Goal: Complete application form

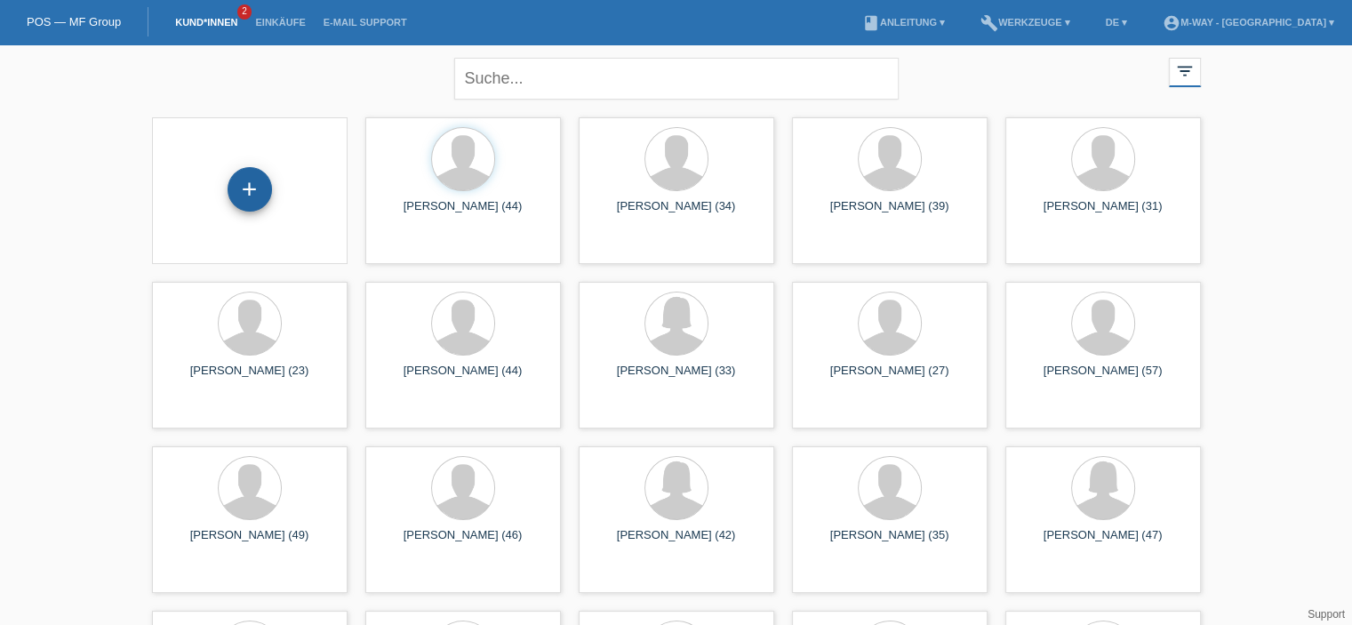
click at [247, 194] on div "+" at bounding box center [249, 189] width 44 height 44
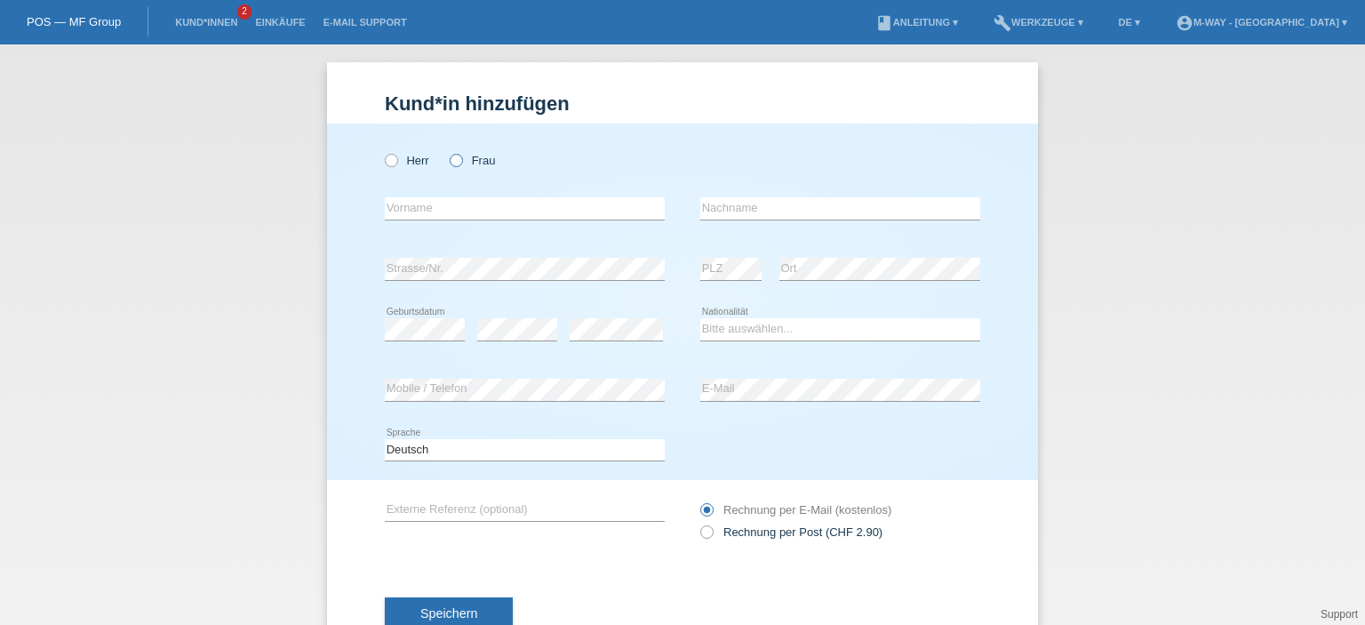
click at [447, 151] on icon at bounding box center [447, 151] width 0 height 0
click at [452, 163] on input "Frau" at bounding box center [456, 160] width 12 height 12
radio input "true"
click at [439, 210] on input "text" at bounding box center [525, 208] width 280 height 22
type input "Mayra"
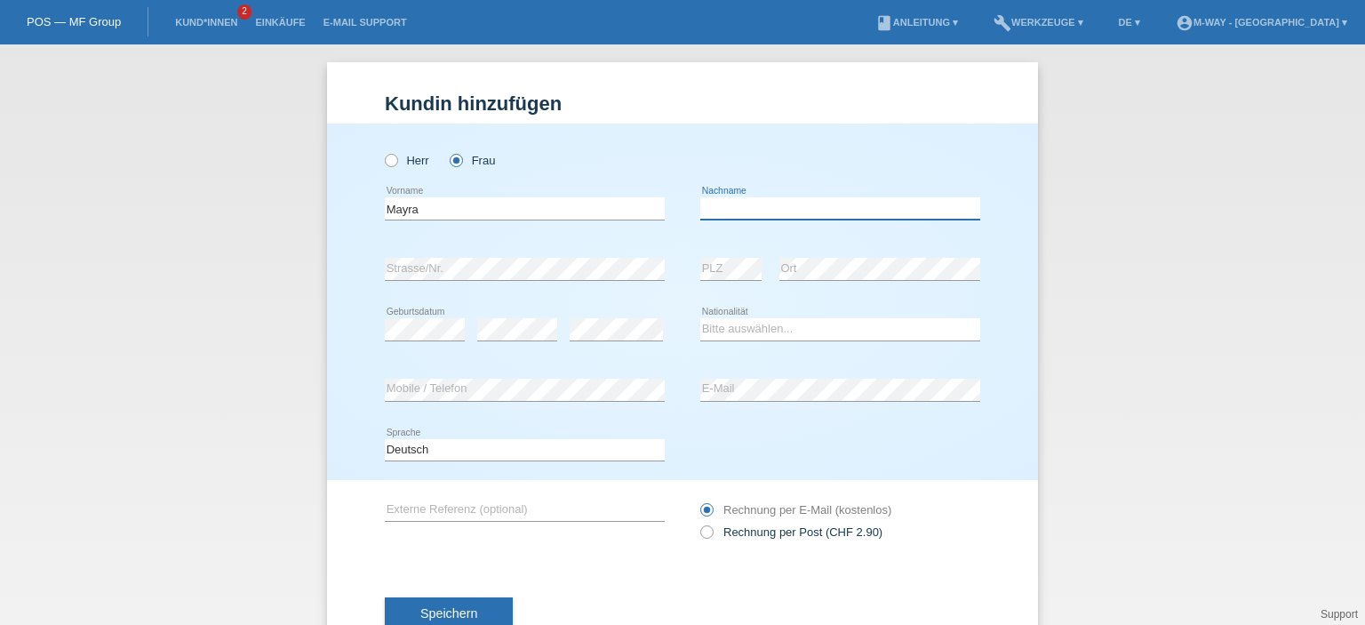
click at [789, 200] on input "text" at bounding box center [840, 208] width 280 height 22
type input "Ledergerber"
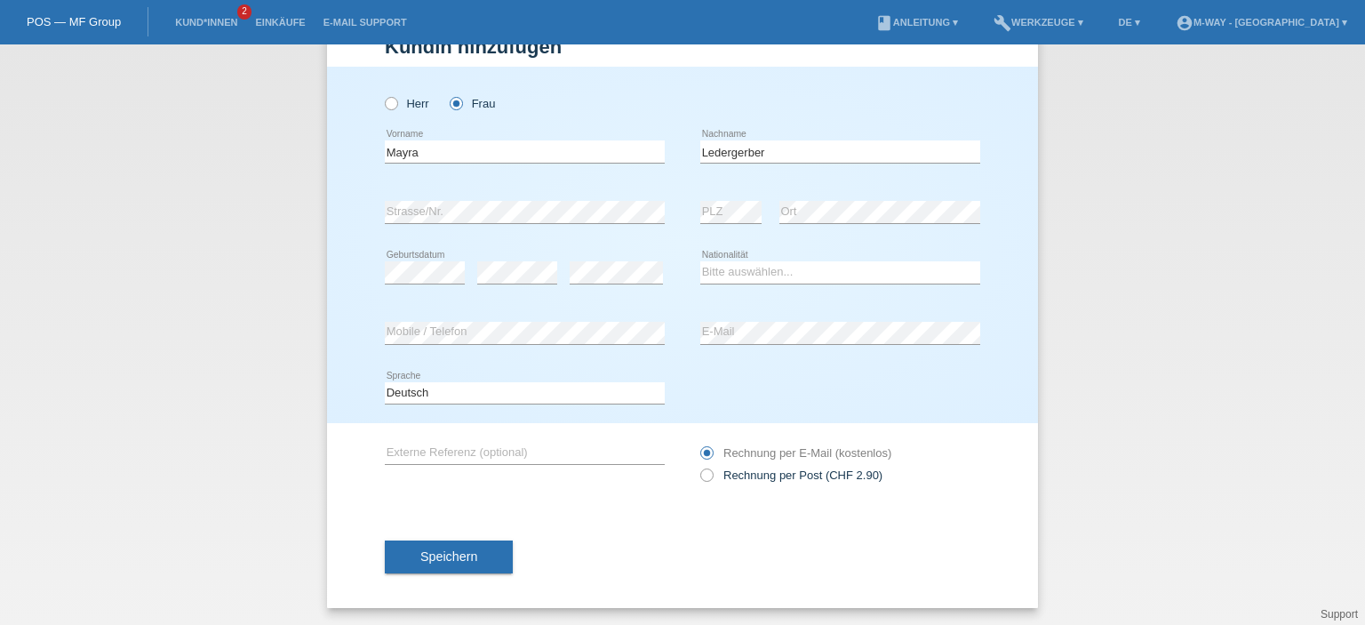
click at [607, 258] on div "error" at bounding box center [616, 273] width 93 height 60
click at [641, 454] on input "text" at bounding box center [525, 453] width 280 height 22
click at [466, 553] on span "Speichern" at bounding box center [448, 556] width 57 height 14
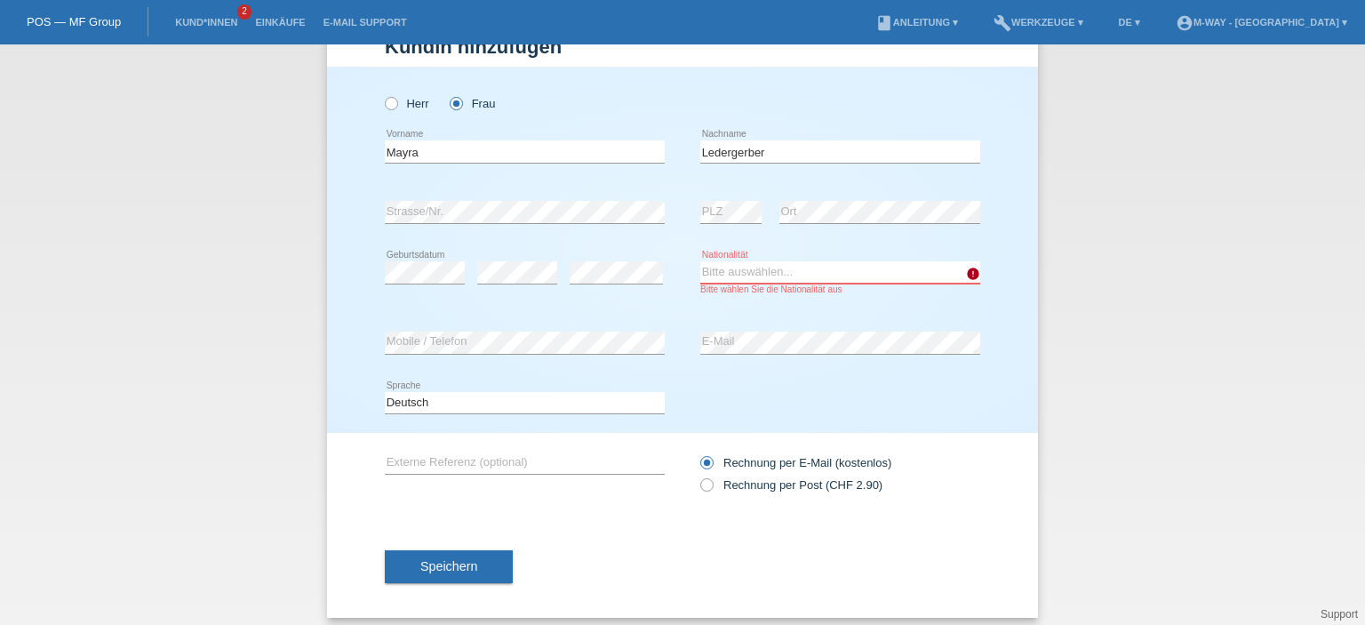
click at [847, 268] on select "Bitte auswählen... Schweiz Deutschland Liechtenstein Österreich ------------ Af…" at bounding box center [840, 271] width 280 height 21
click at [700, 261] on select "Bitte auswählen... Schweiz Deutschland Liechtenstein Österreich ------------ Af…" at bounding box center [840, 271] width 280 height 21
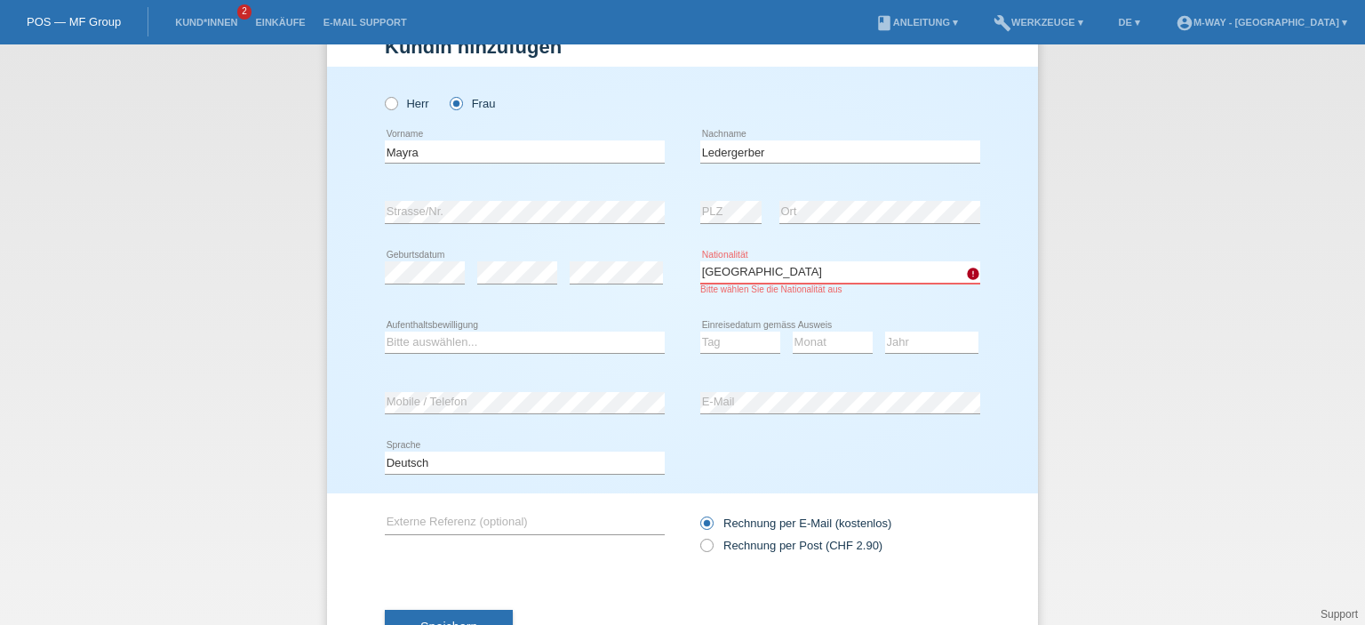
click at [826, 266] on select "Bitte auswählen... Schweiz Deutschland Liechtenstein Österreich ------------ Af…" at bounding box center [840, 271] width 280 height 21
select select "CH"
click at [700, 261] on select "Bitte auswählen... Schweiz Deutschland Liechtenstein Österreich ------------ Af…" at bounding box center [840, 271] width 280 height 21
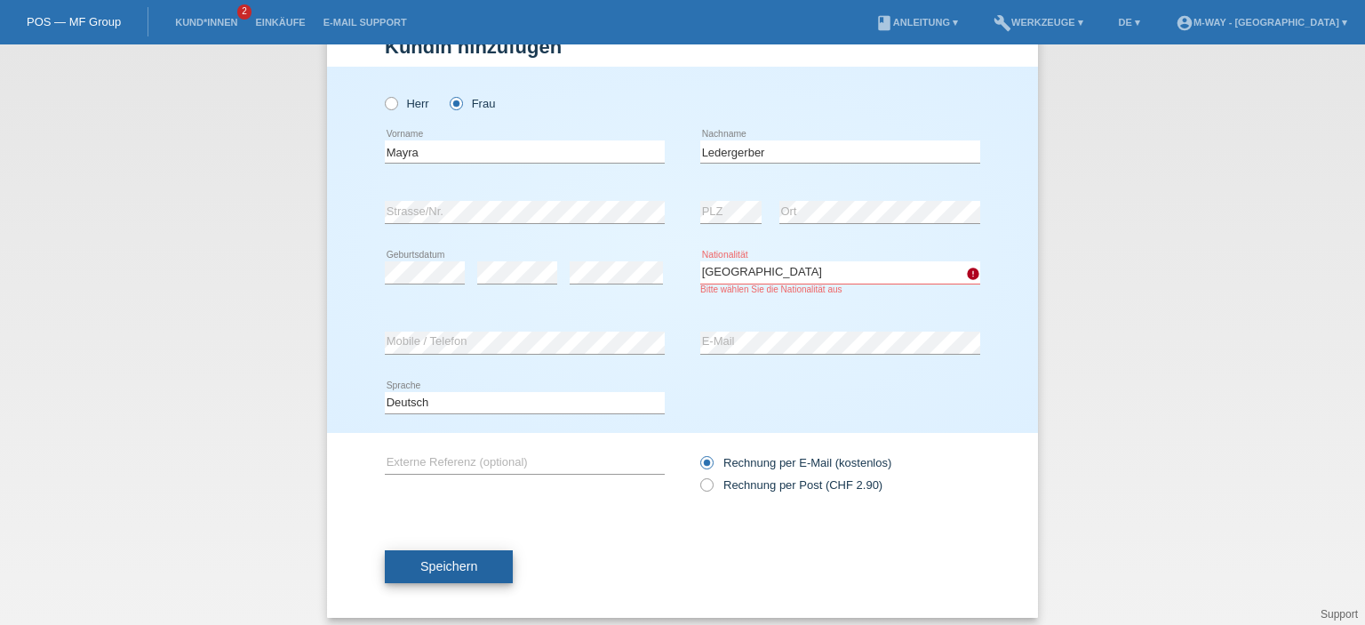
click at [482, 579] on button "Speichern" at bounding box center [449, 567] width 128 height 34
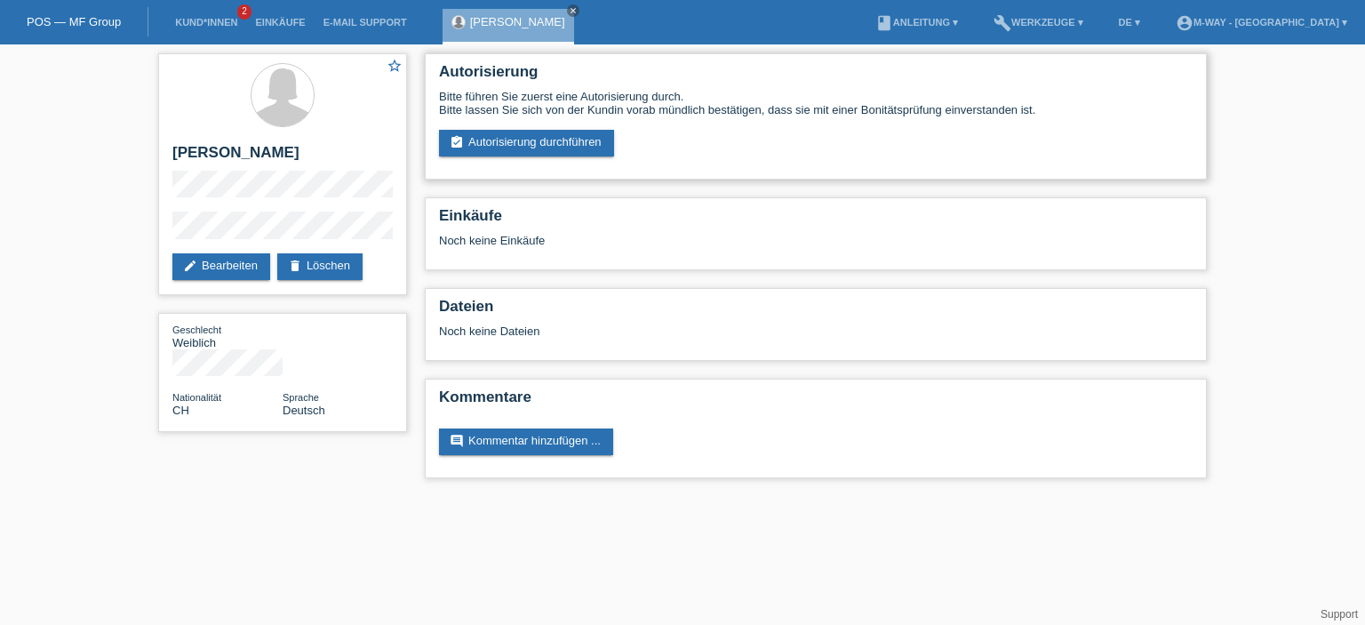
click at [523, 116] on div "Bitte führen Sie zuerst eine Autorisierung durch. Bitte lassen Sie sich von der…" at bounding box center [816, 103] width 754 height 27
click at [528, 141] on link "assignment_turned_in Autorisierung durchführen" at bounding box center [526, 143] width 175 height 27
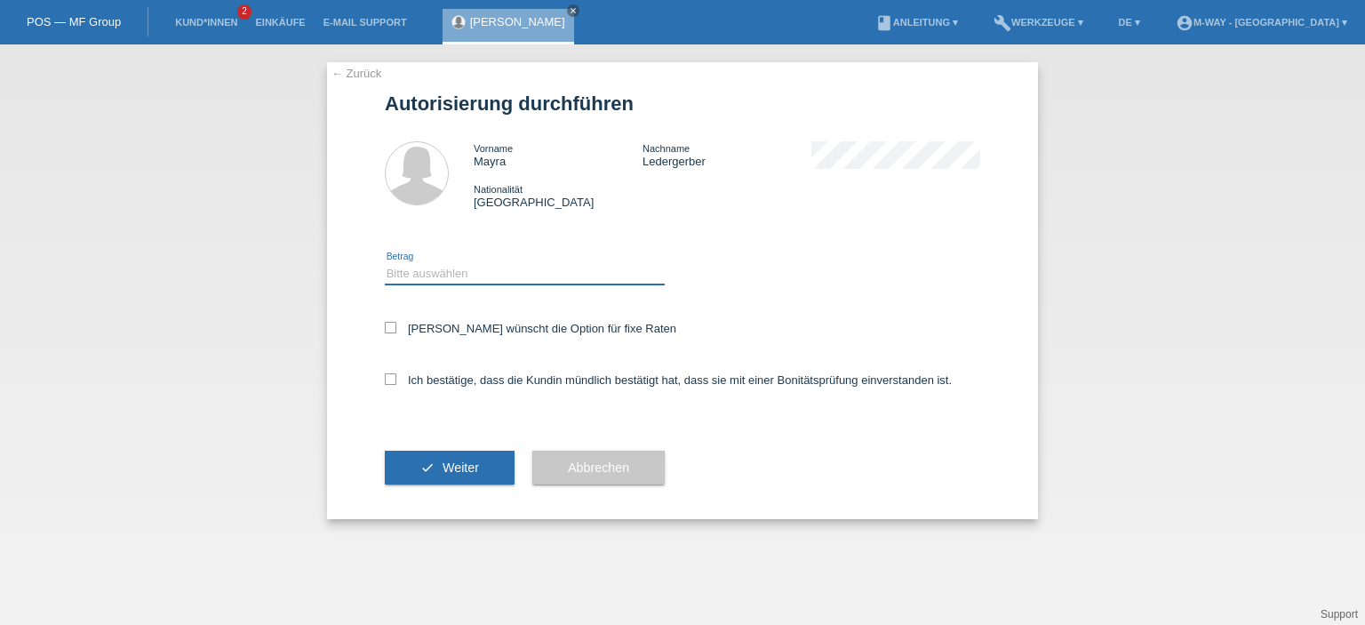
click at [426, 273] on select "Bitte auswählen CHF 1.00 - CHF 499.00 CHF 500.00 - CHF 1'999.00 CHF 2'000.00 - …" at bounding box center [525, 273] width 280 height 21
select select "3"
click at [385, 263] on select "Bitte auswählen CHF 1.00 - CHF 499.00 CHF 500.00 - CHF 1'999.00 CHF 2'000.00 - …" at bounding box center [525, 273] width 280 height 21
click at [388, 329] on icon at bounding box center [391, 328] width 12 height 12
click at [388, 329] on input "[PERSON_NAME] wünscht die Option für fixe Raten" at bounding box center [391, 328] width 12 height 12
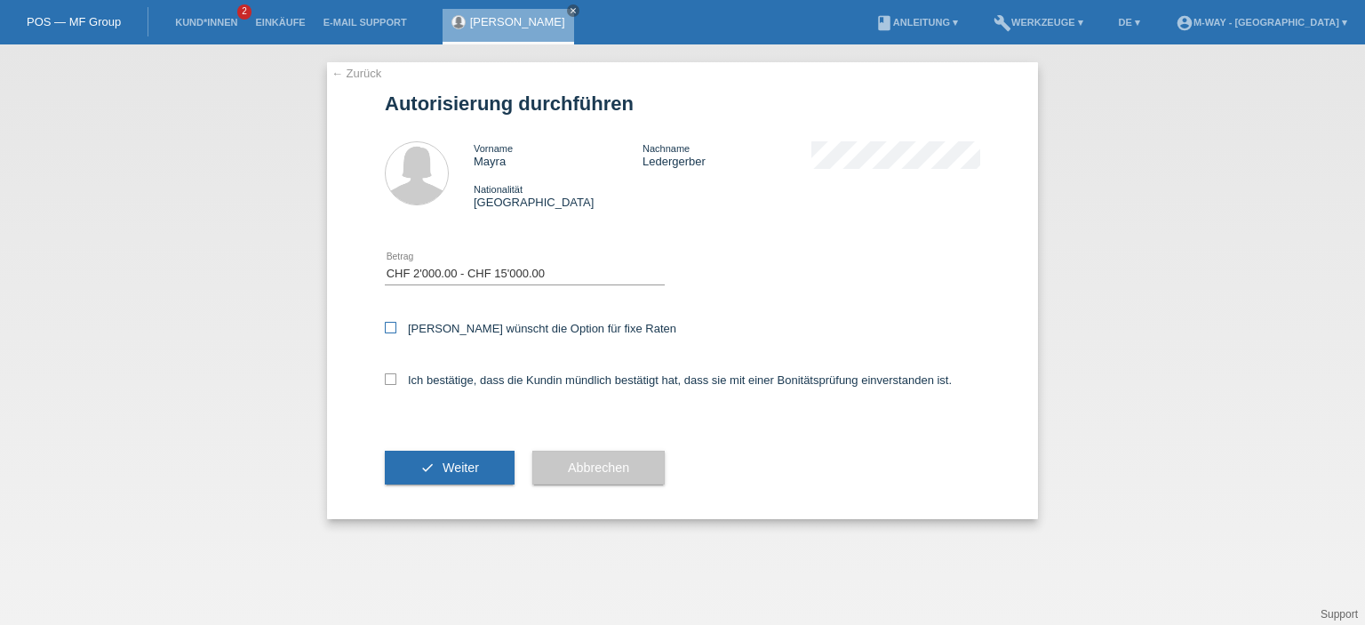
checkbox input "true"
click at [395, 381] on icon at bounding box center [391, 379] width 12 height 12
click at [395, 381] on input "Ich bestätige, dass die Kundin mündlich bestätigt hat, dass sie mit einer Bonit…" at bounding box center [391, 379] width 12 height 12
checkbox input "true"
click at [460, 467] on span "Weiter" at bounding box center [461, 467] width 36 height 14
